Goal: Transaction & Acquisition: Subscribe to service/newsletter

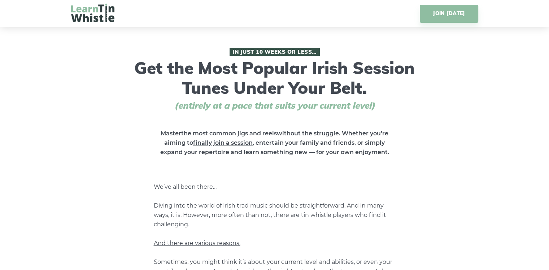
click at [94, 10] on img at bounding box center [92, 13] width 43 height 18
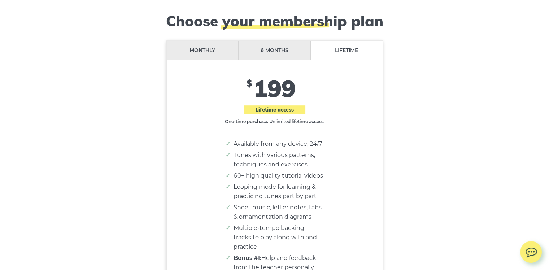
scroll to position [5895, 0]
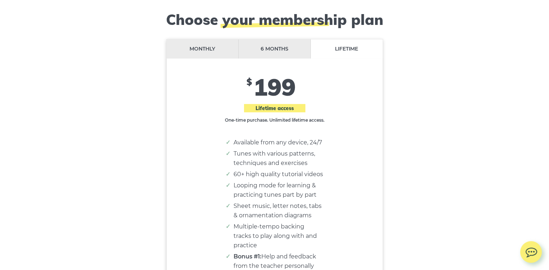
click at [198, 43] on li "Monthly" at bounding box center [203, 48] width 72 height 19
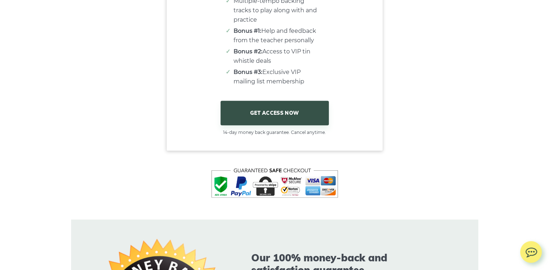
scroll to position [6117, 0]
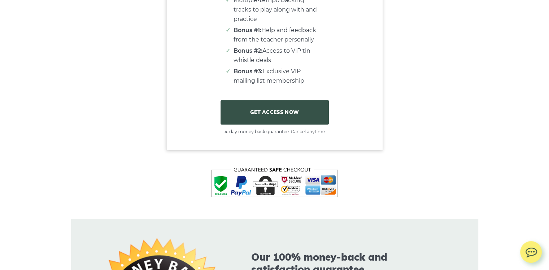
click at [292, 107] on link "GET ACCESS NOW" at bounding box center [275, 112] width 108 height 25
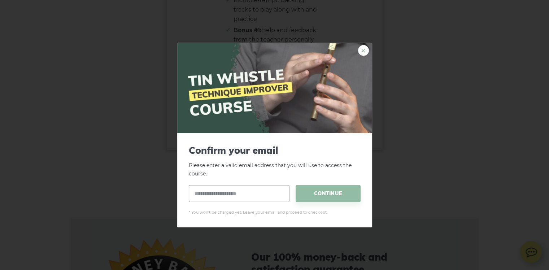
click at [361, 53] on link "×" at bounding box center [363, 50] width 11 height 11
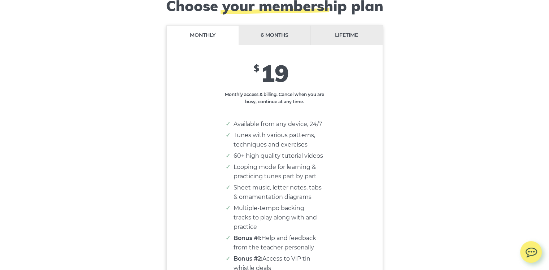
scroll to position [5855, 0]
